Goal: Register for event/course

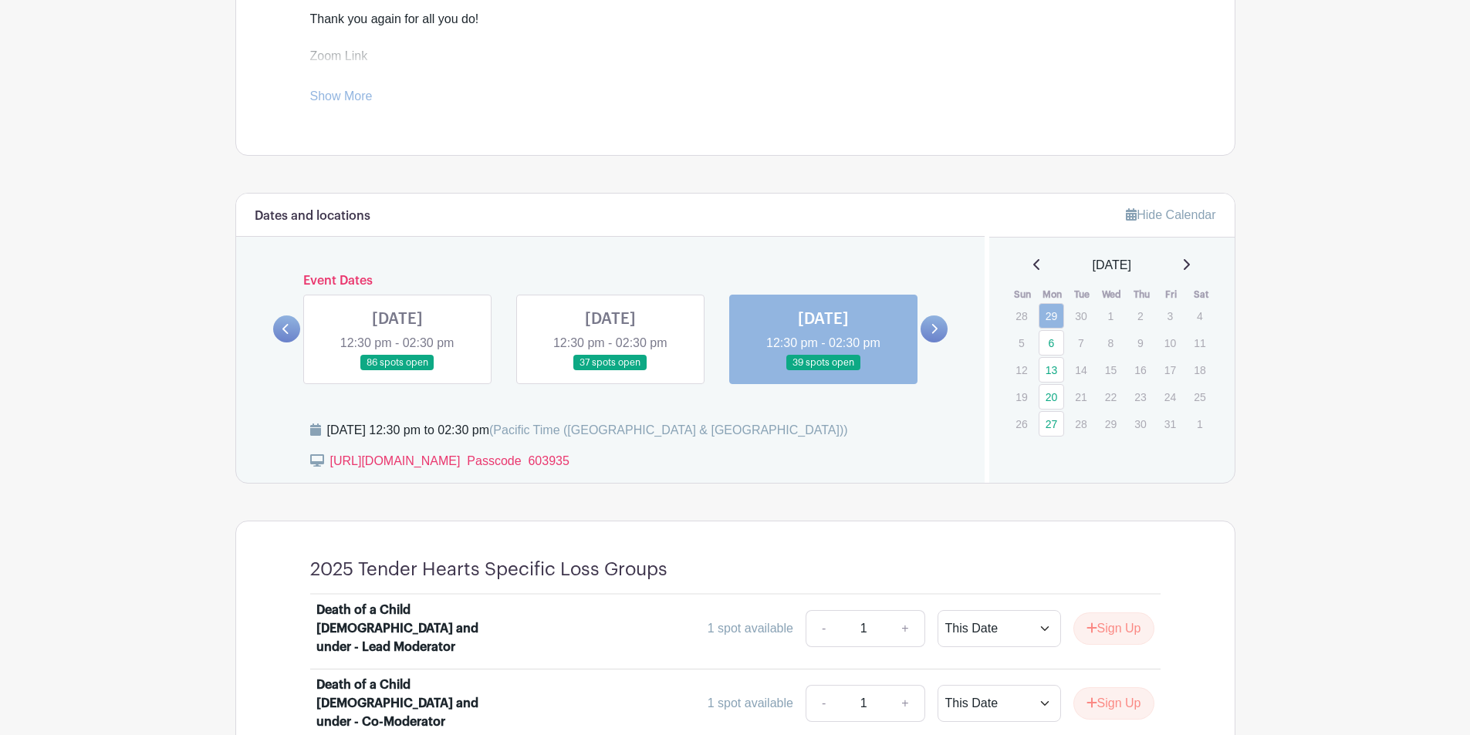
click at [823, 371] on link at bounding box center [823, 371] width 0 height 0
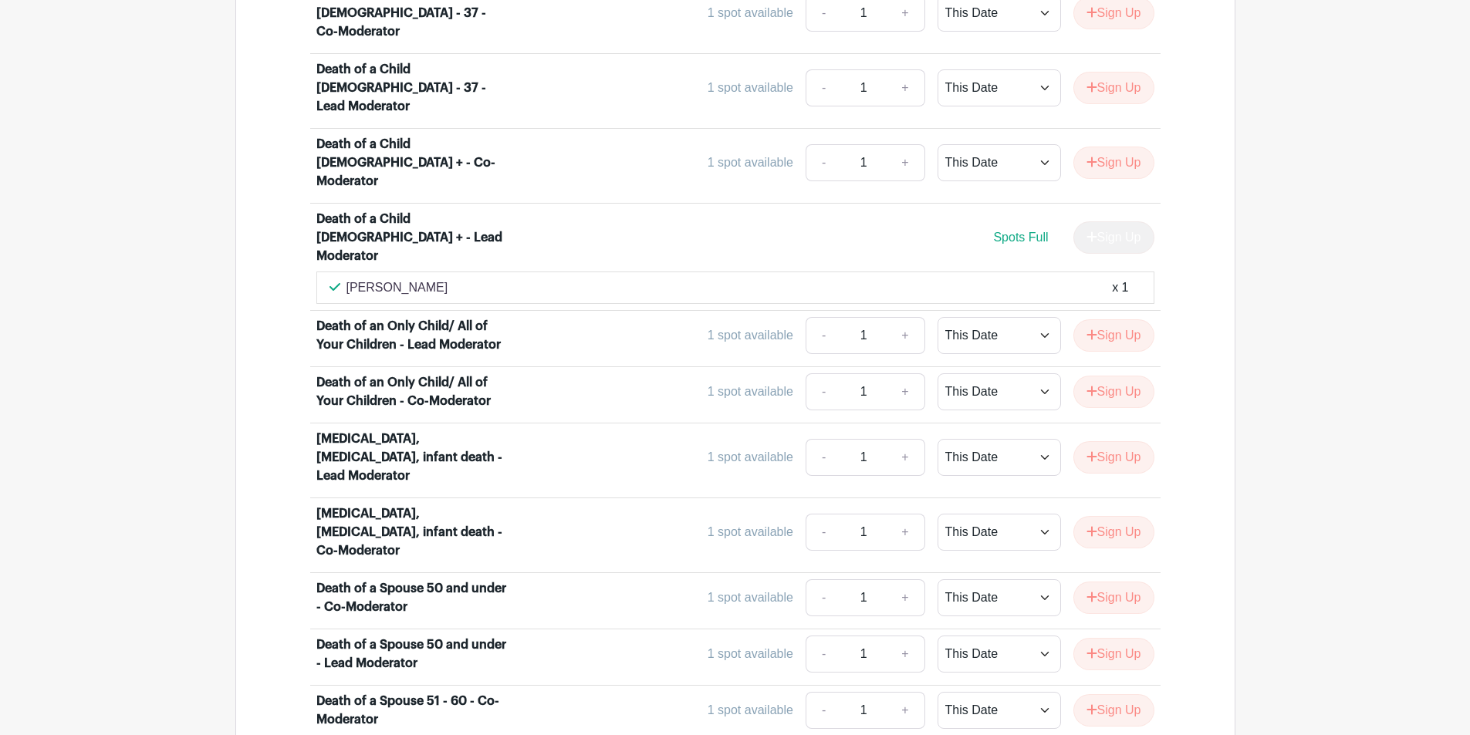
scroll to position [1650, 0]
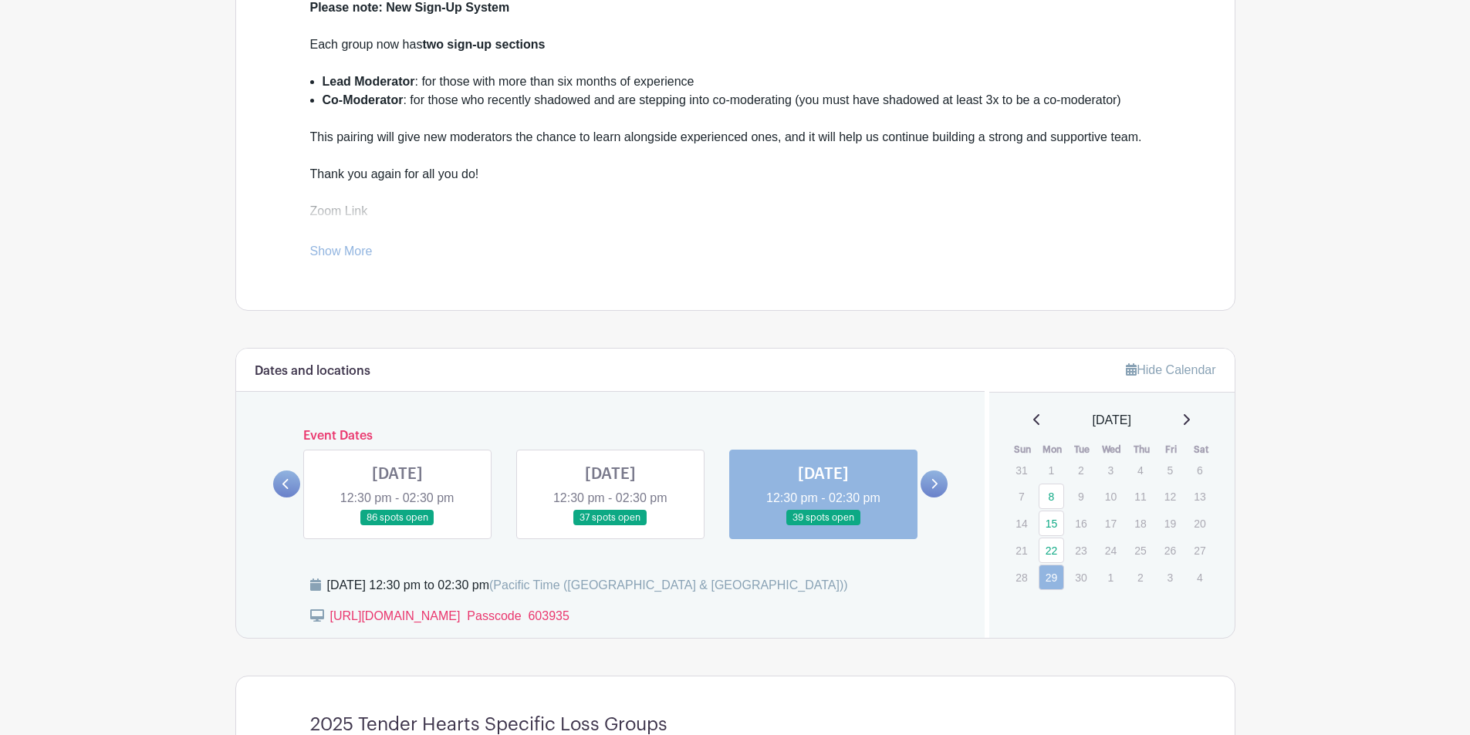
scroll to position [510, 0]
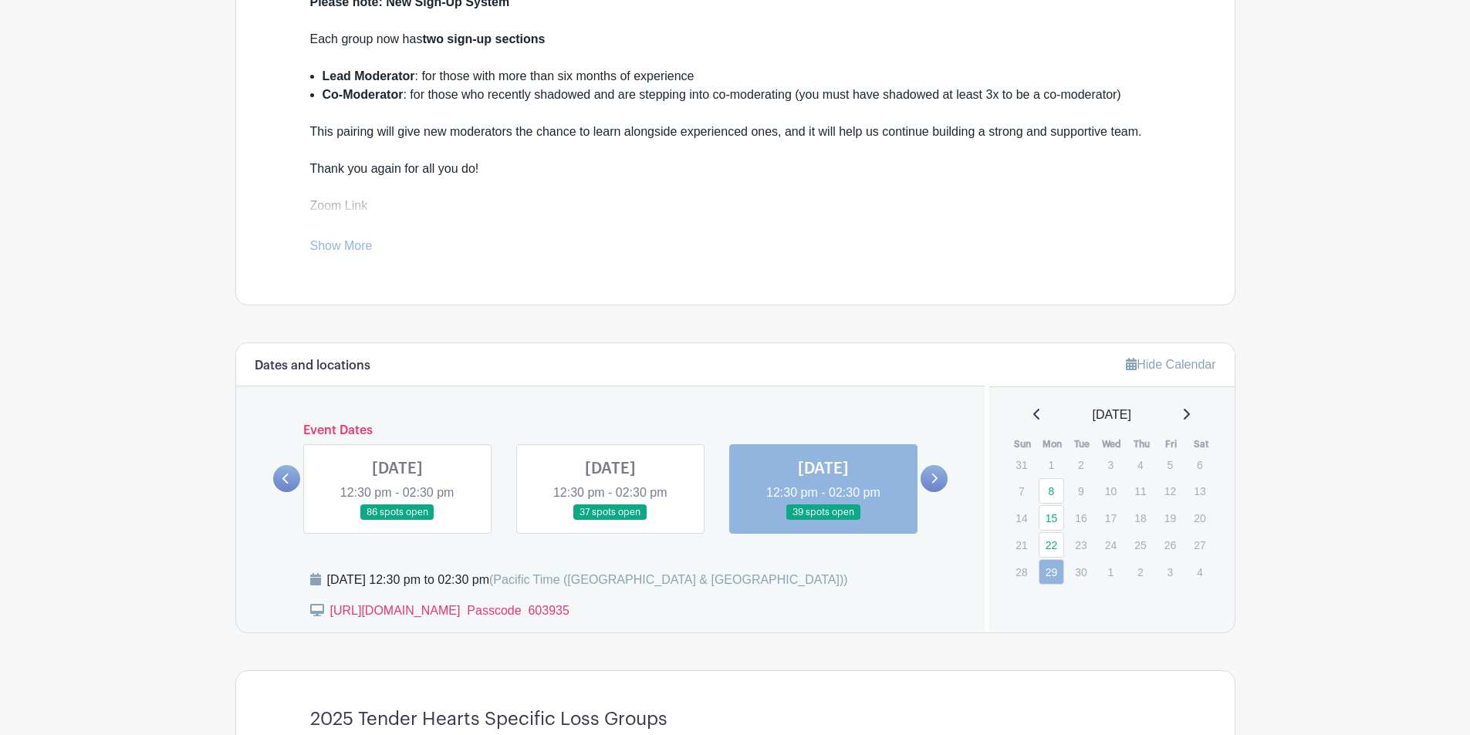
click at [397, 521] on link at bounding box center [397, 521] width 0 height 0
